Goal: Information Seeking & Learning: Learn about a topic

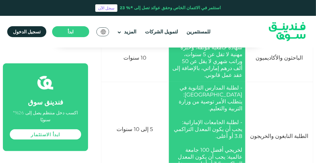
scroll to position [1412, 0]
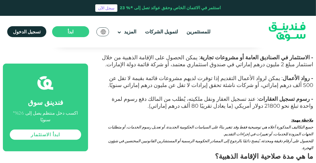
scroll to position [2643, 0]
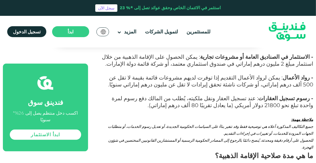
click at [313, 162] on section "الصفحة الرئيسية المدونة الاستثمار ١ ٢ ٣" at bounding box center [158, 115] width 316 height 5183
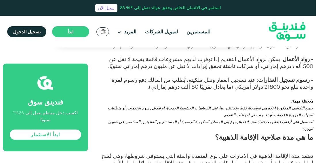
scroll to position [2671, 0]
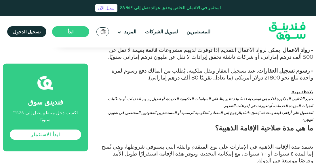
click at [314, 156] on section "الصفحة الرئيسية المدونة الاستثمار ١ ٢ ٣" at bounding box center [158, 87] width 316 height 5183
click at [1, 91] on section "الصفحة الرئيسية المدونة الاستثمار ١ ٢ ٣" at bounding box center [158, 87] width 316 height 5183
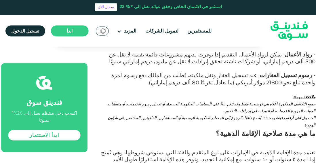
scroll to position [2666, 0]
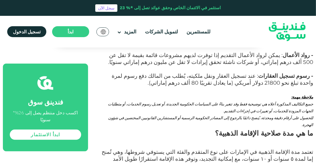
click at [1, 29] on div "للمستثمرين لتمويل الشركات المزيد من نحن" at bounding box center [158, 32] width 316 height 32
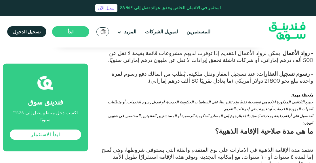
scroll to position [2670, 0]
